Goal: Find specific page/section: Find specific page/section

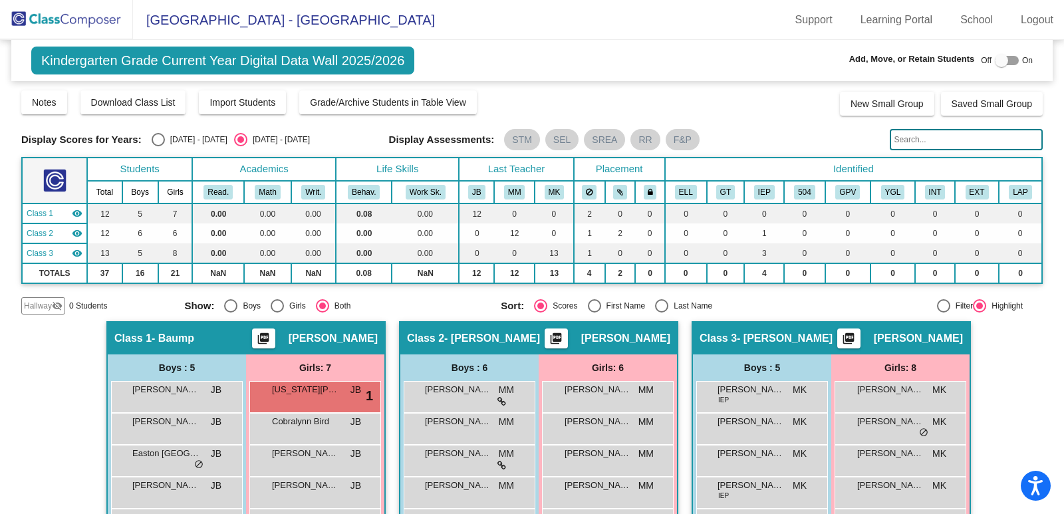
scroll to position [144, 0]
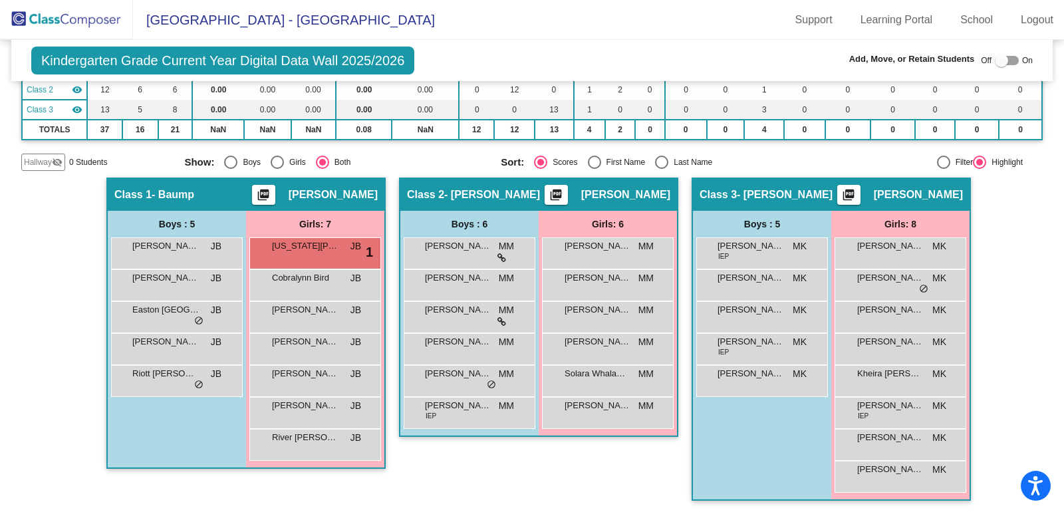
click at [1023, 308] on div "Hallway - Hallway Class picture_as_pdf Add Student First Name Last Name Student…" at bounding box center [531, 345] width 1021 height 336
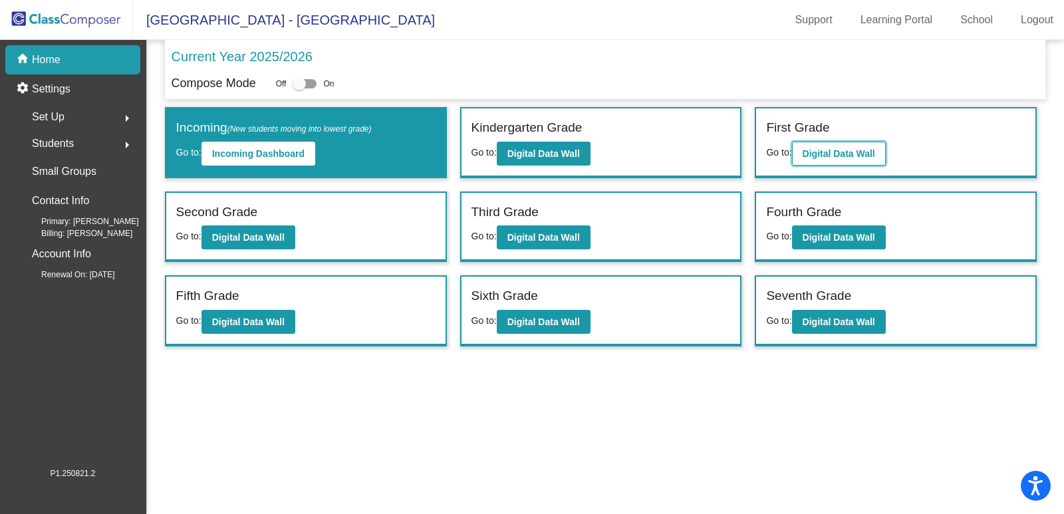
click at [814, 148] on b "Digital Data Wall" at bounding box center [838, 153] width 72 height 11
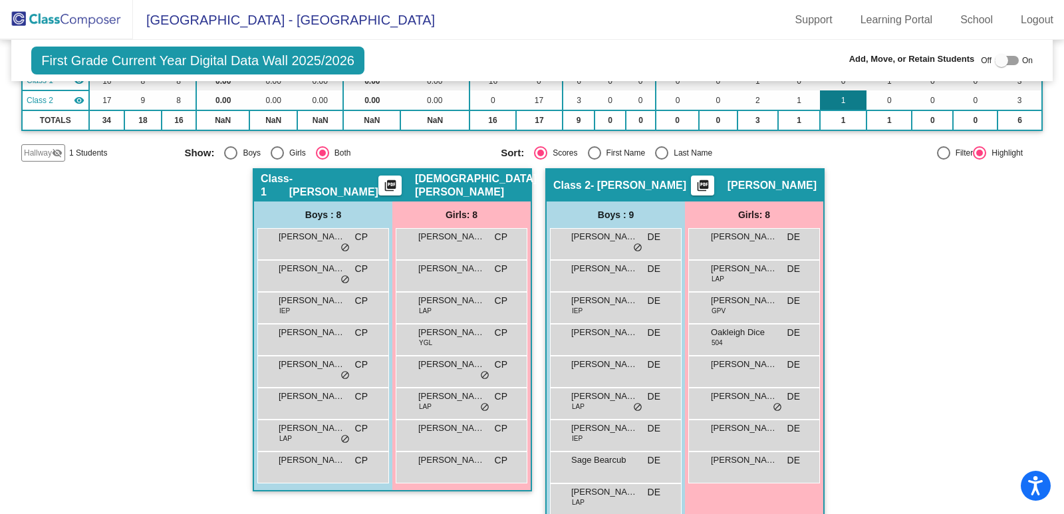
scroll to position [156, 0]
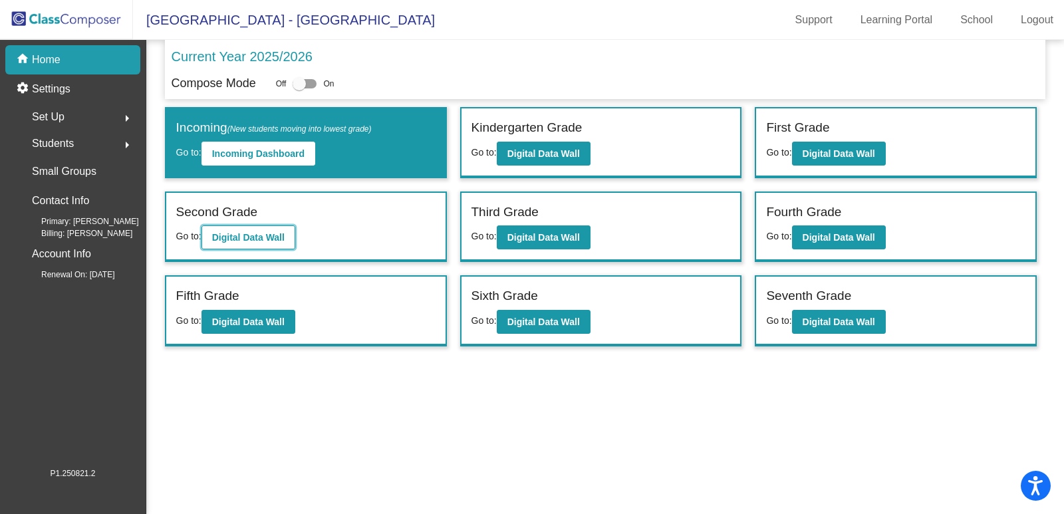
click at [259, 227] on button "Digital Data Wall" at bounding box center [248, 237] width 94 height 24
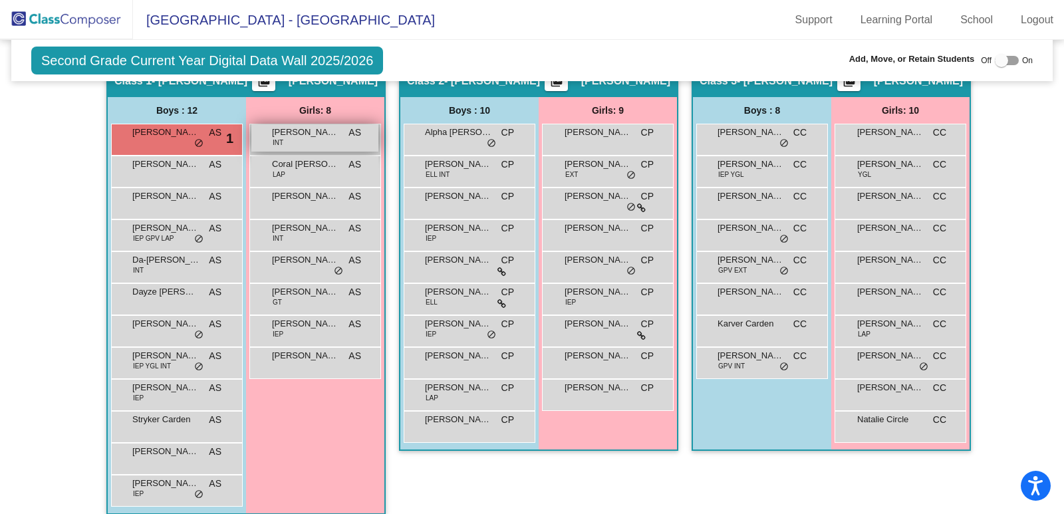
scroll to position [266, 0]
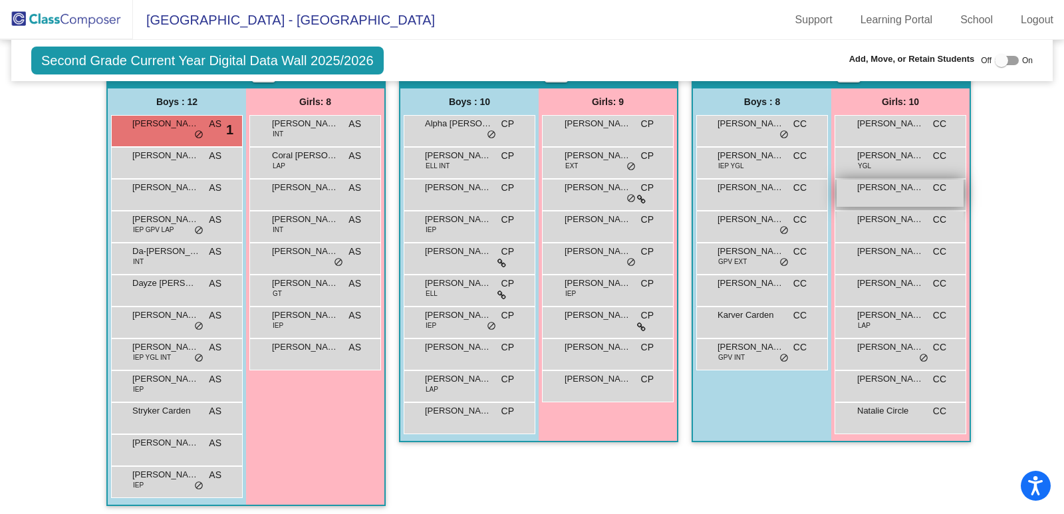
click at [901, 195] on div "Cheyenne Sacksteder CC lock do_not_disturb_alt" at bounding box center [899, 192] width 127 height 27
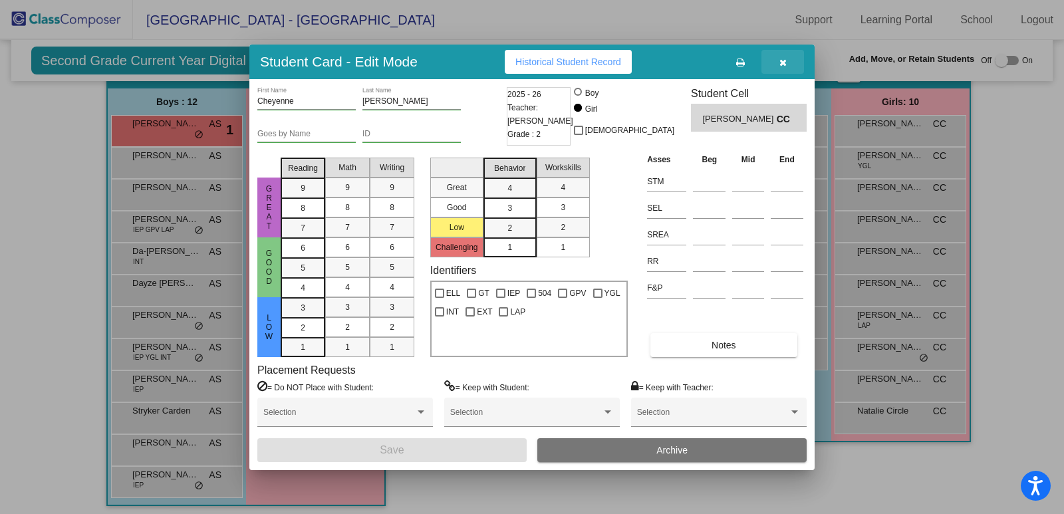
click at [785, 63] on icon "button" at bounding box center [782, 62] width 7 height 9
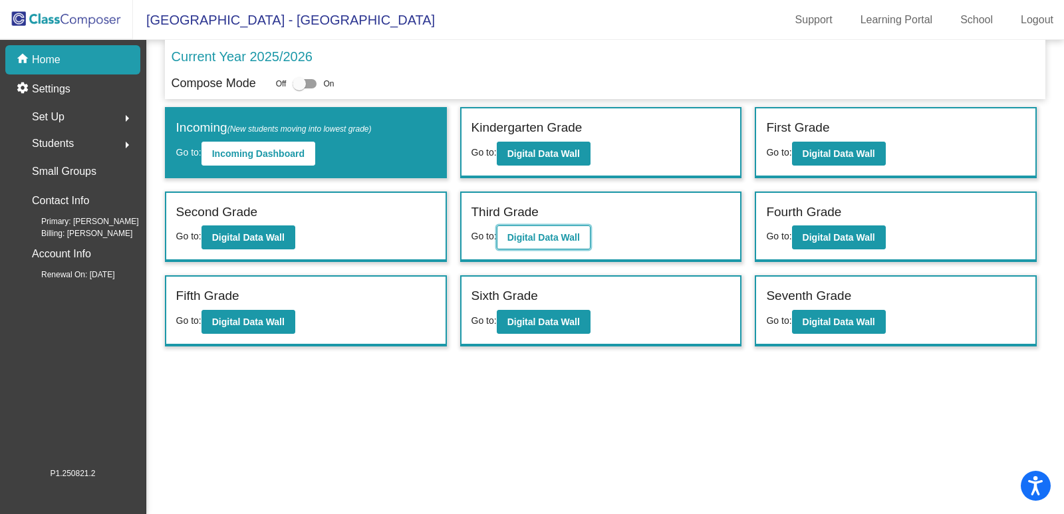
click at [532, 240] on b "Digital Data Wall" at bounding box center [543, 237] width 72 height 11
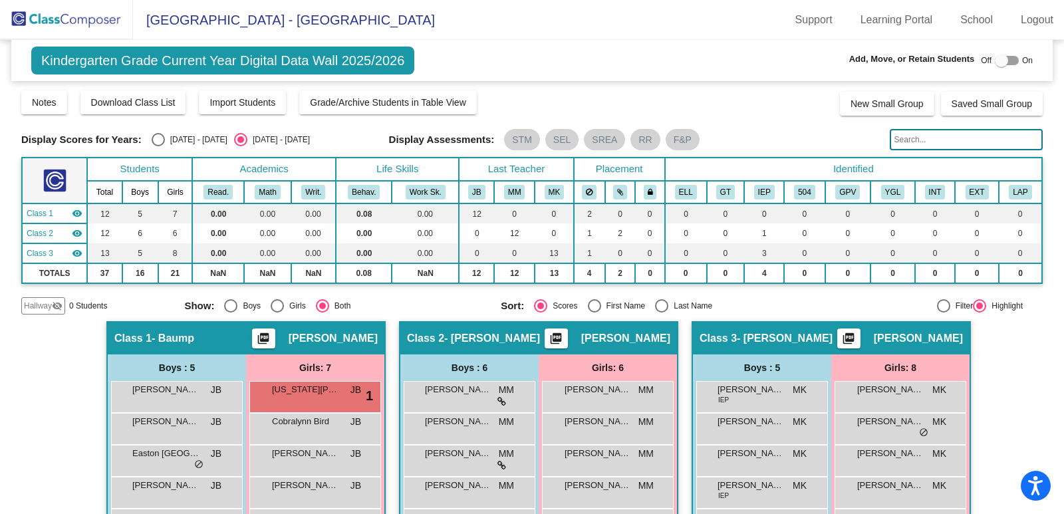
click at [227, 21] on span "[GEOGRAPHIC_DATA] - [GEOGRAPHIC_DATA]" at bounding box center [284, 19] width 302 height 21
click at [117, 19] on img at bounding box center [66, 19] width 133 height 39
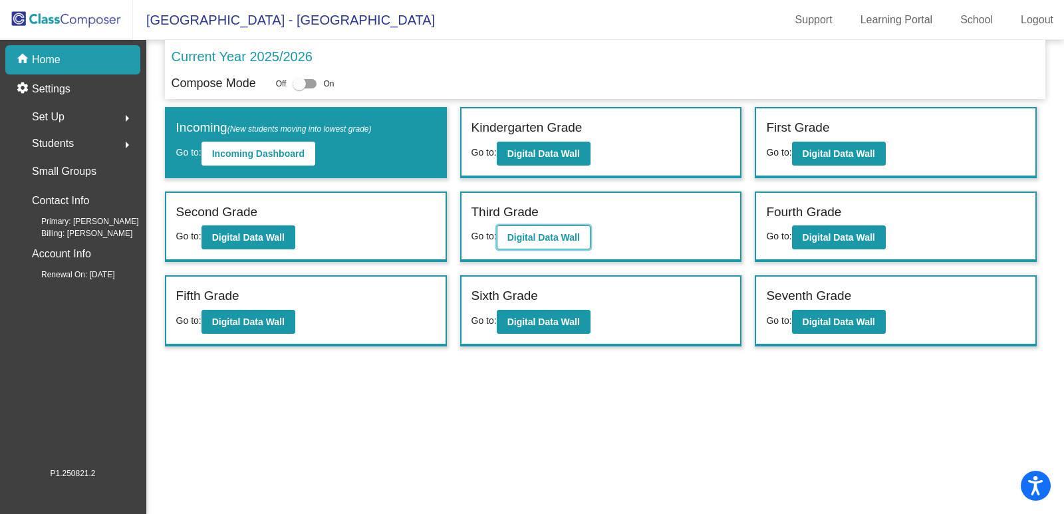
click at [560, 241] on b "Digital Data Wall" at bounding box center [543, 237] width 72 height 11
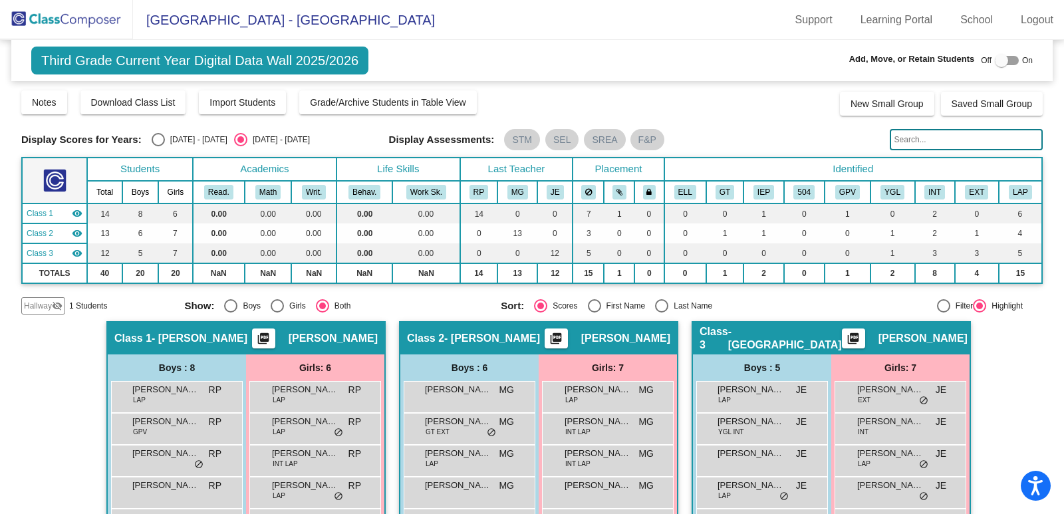
scroll to position [144, 0]
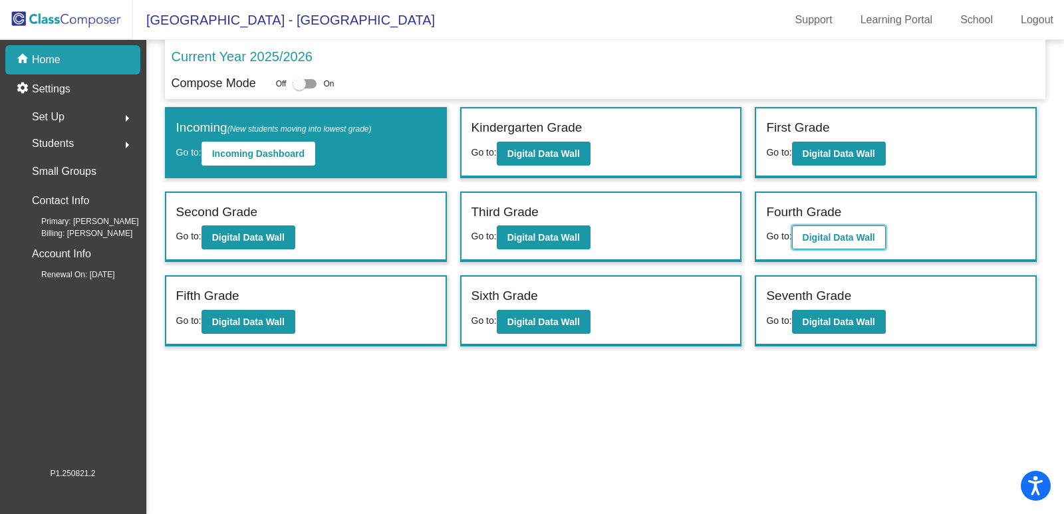
click at [868, 227] on button "Digital Data Wall" at bounding box center [839, 237] width 94 height 24
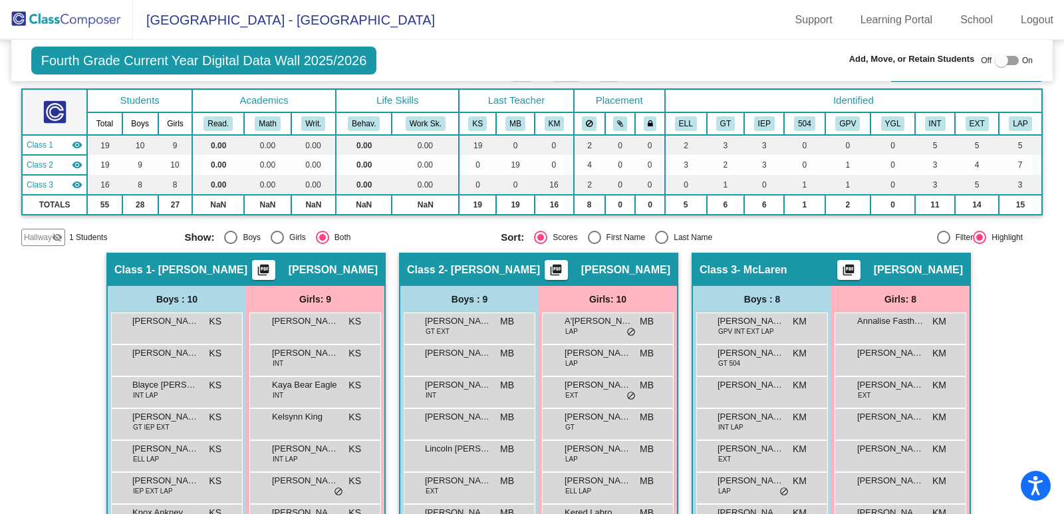
scroll to position [207, 0]
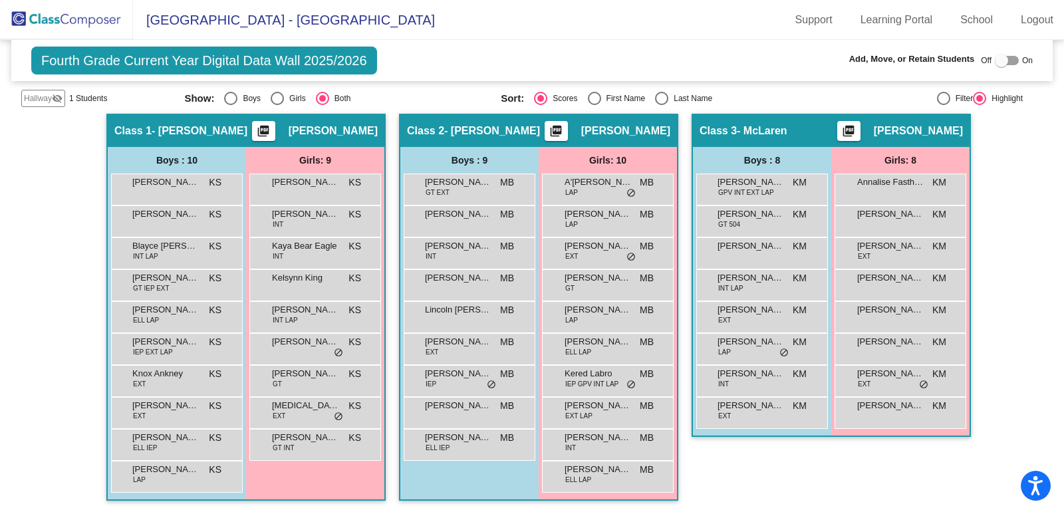
click at [114, 19] on img at bounding box center [66, 19] width 133 height 39
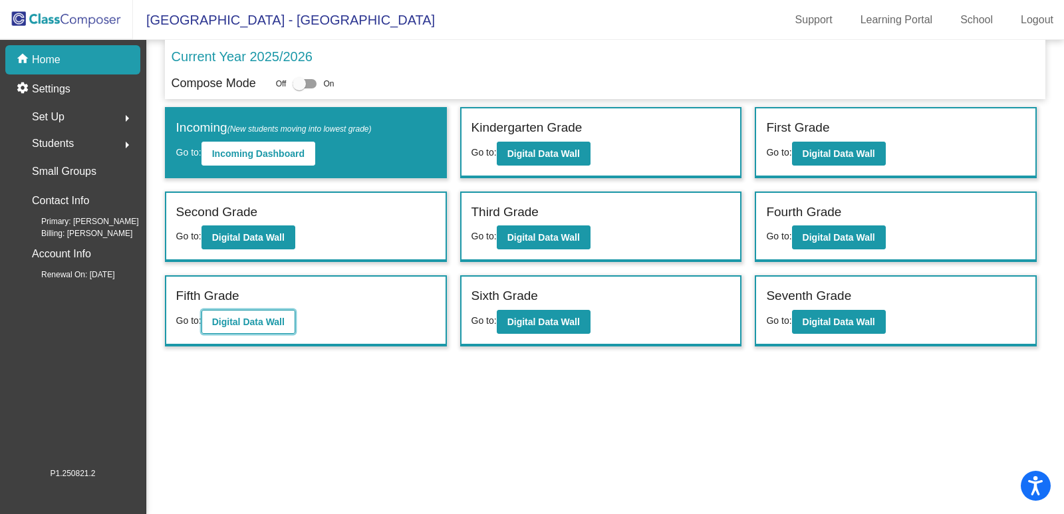
click at [267, 326] on b "Digital Data Wall" at bounding box center [248, 321] width 72 height 11
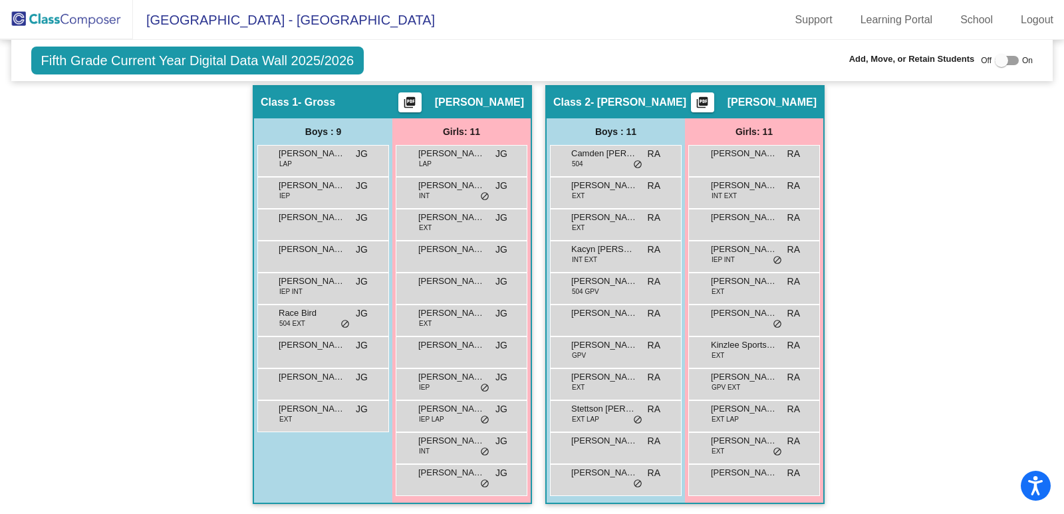
scroll to position [219, 0]
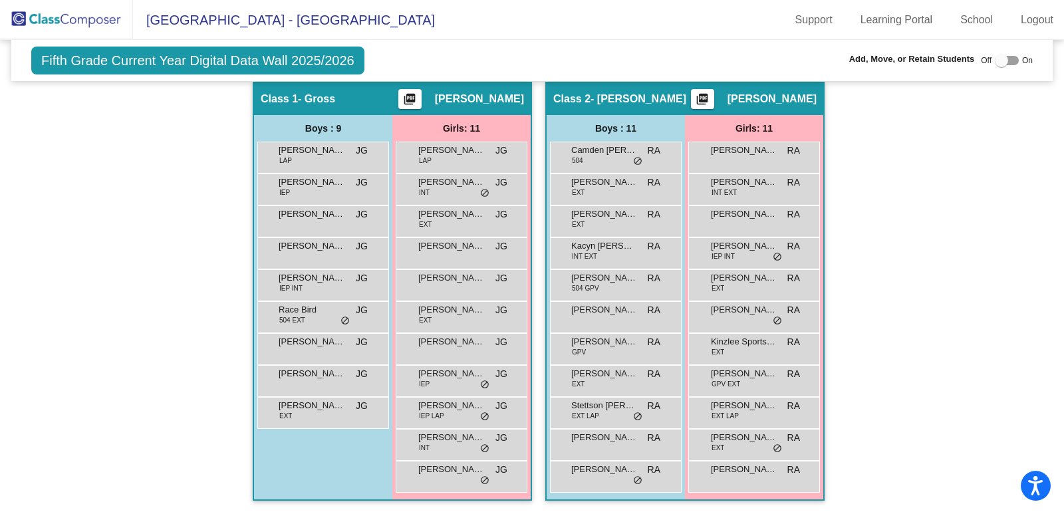
click at [875, 423] on div "Hallway - Hallway Class picture_as_pdf Add Student First Name Last Name Student…" at bounding box center [531, 298] width 1021 height 432
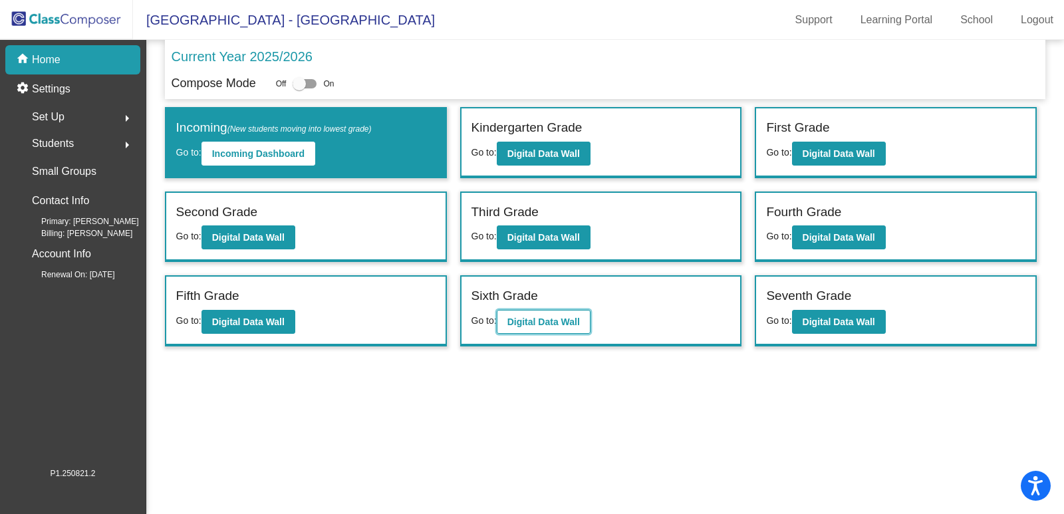
click at [553, 318] on b "Digital Data Wall" at bounding box center [543, 321] width 72 height 11
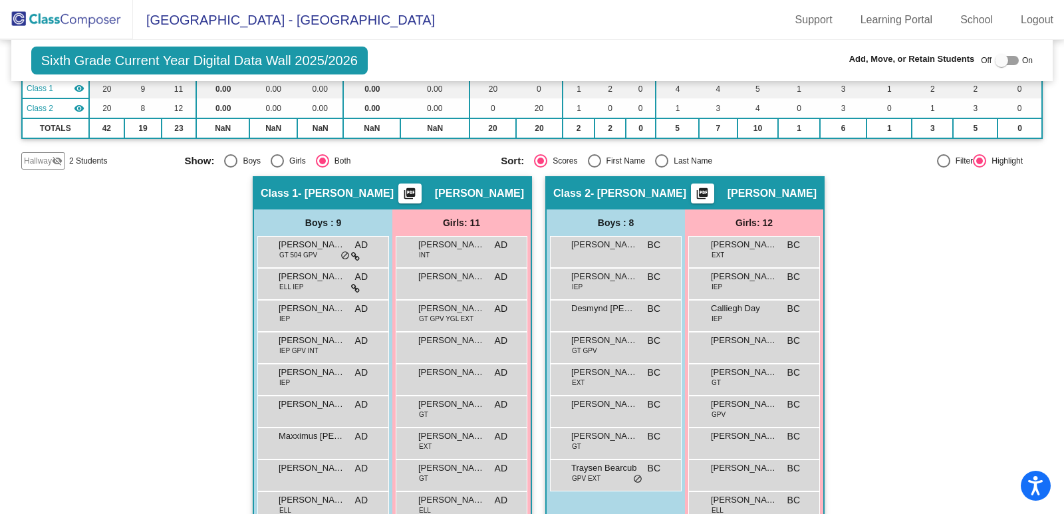
scroll to position [251, 0]
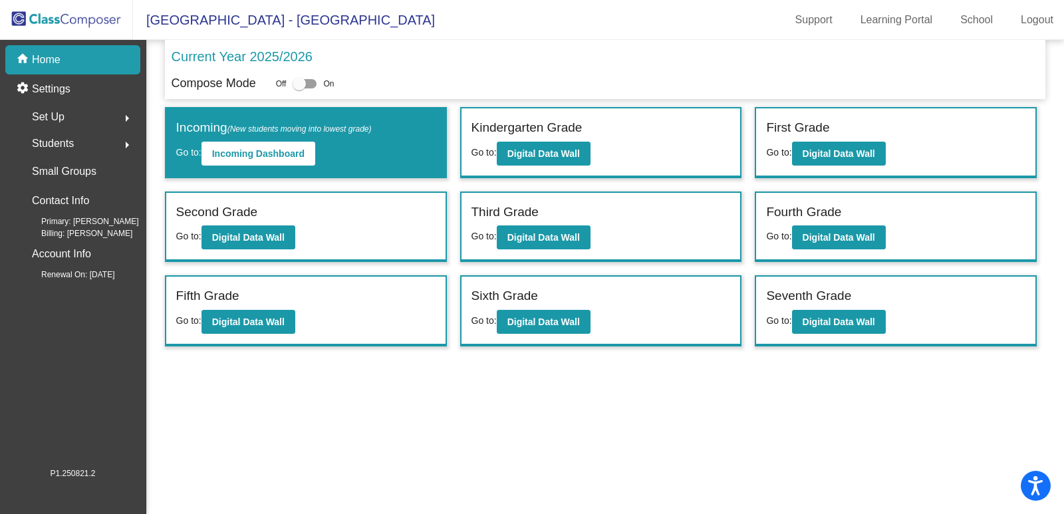
click at [602, 338] on div "Sixth Grade Go to: Digital Data Wall" at bounding box center [600, 311] width 279 height 68
click at [569, 314] on button "Digital Data Wall" at bounding box center [544, 322] width 94 height 24
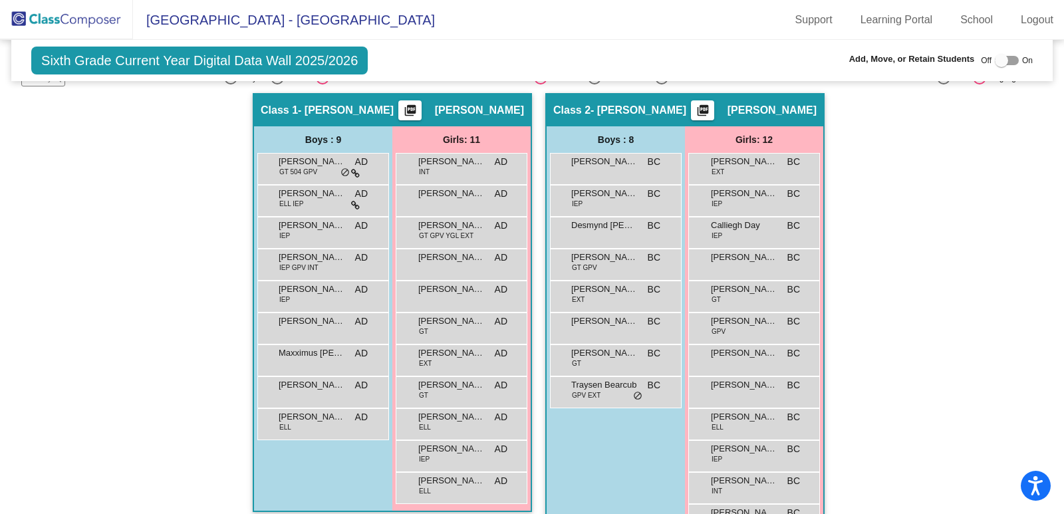
scroll to position [185, 0]
